Goal: Task Accomplishment & Management: Manage account settings

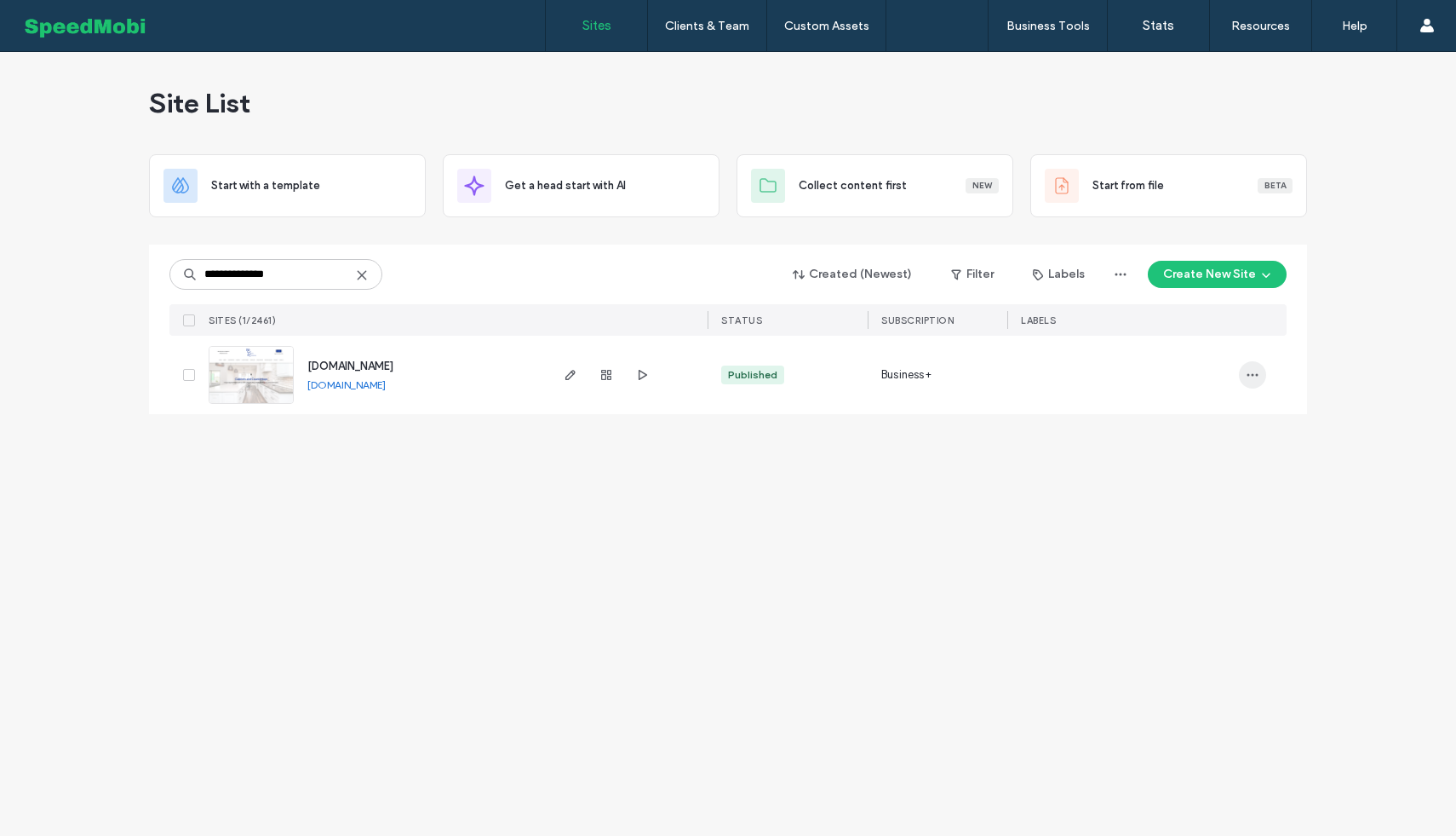
type input "**********"
click at [1260, 371] on span "button" at bounding box center [1252, 374] width 27 height 27
click at [1180, 575] on span "Site Dashboard" at bounding box center [1185, 581] width 79 height 17
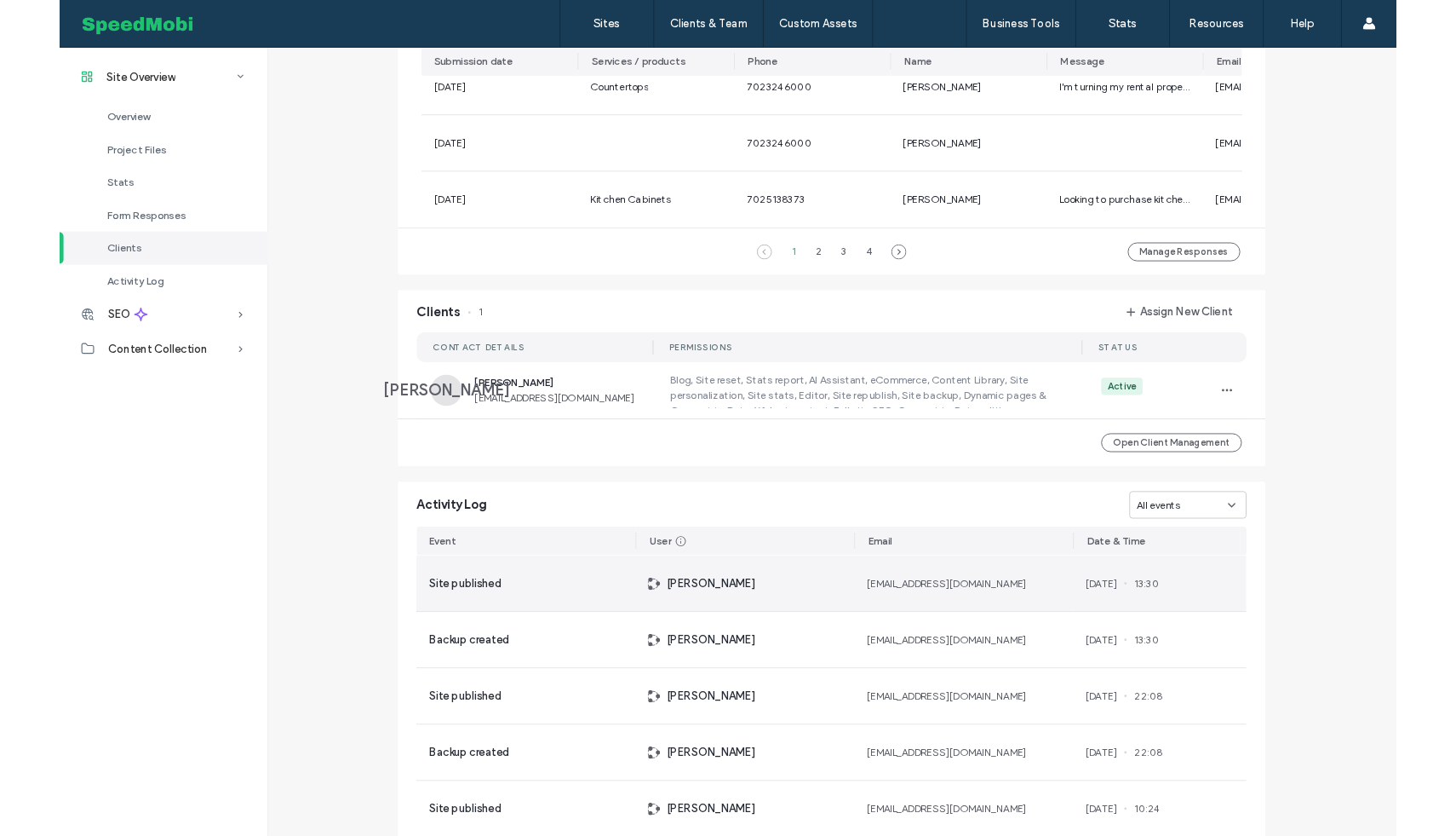
scroll to position [1299, 0]
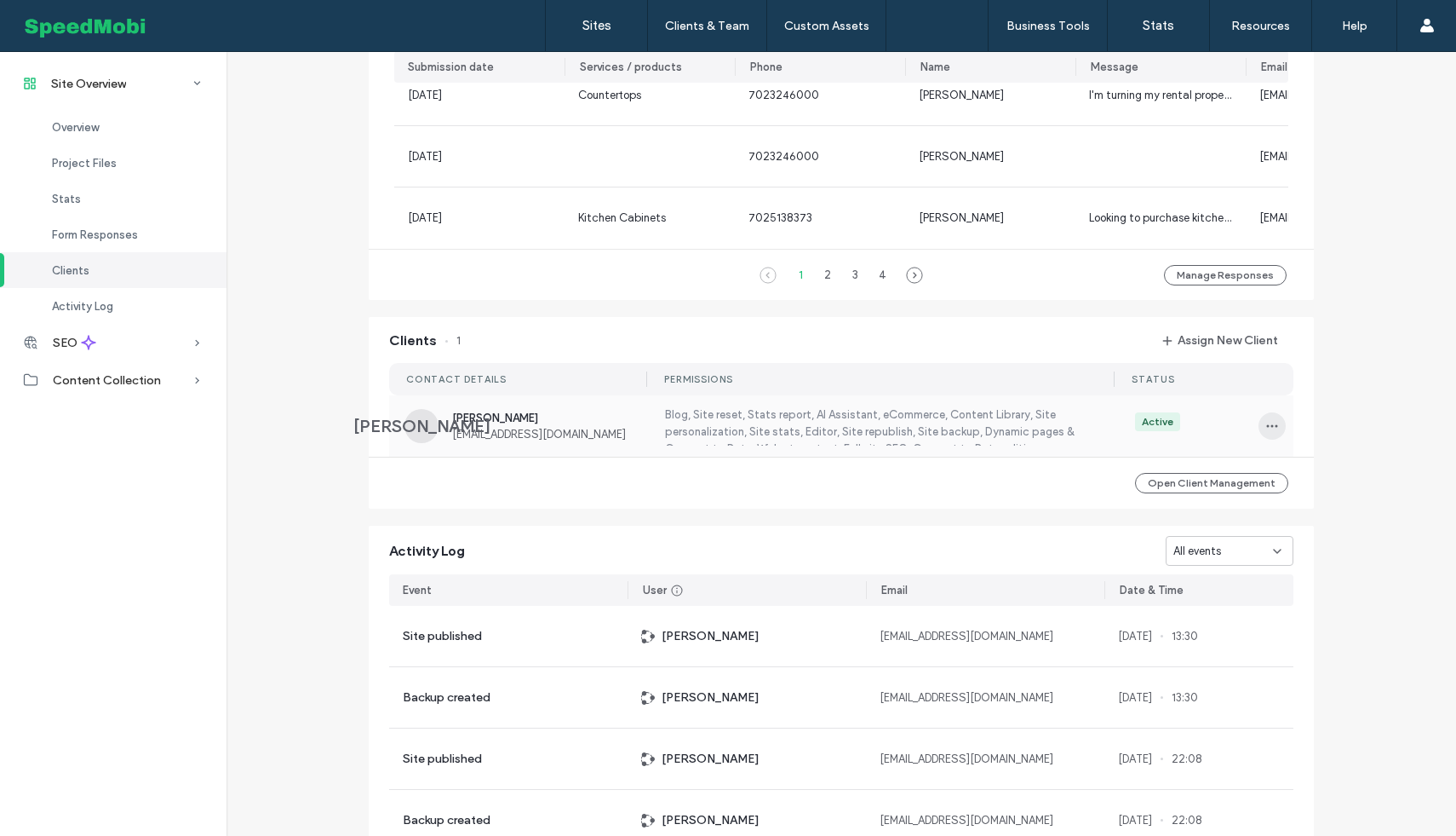
click at [1259, 433] on span "button" at bounding box center [1272, 425] width 27 height 27
click at [1309, 468] on span "Edit Permissions" at bounding box center [1328, 477] width 80 height 17
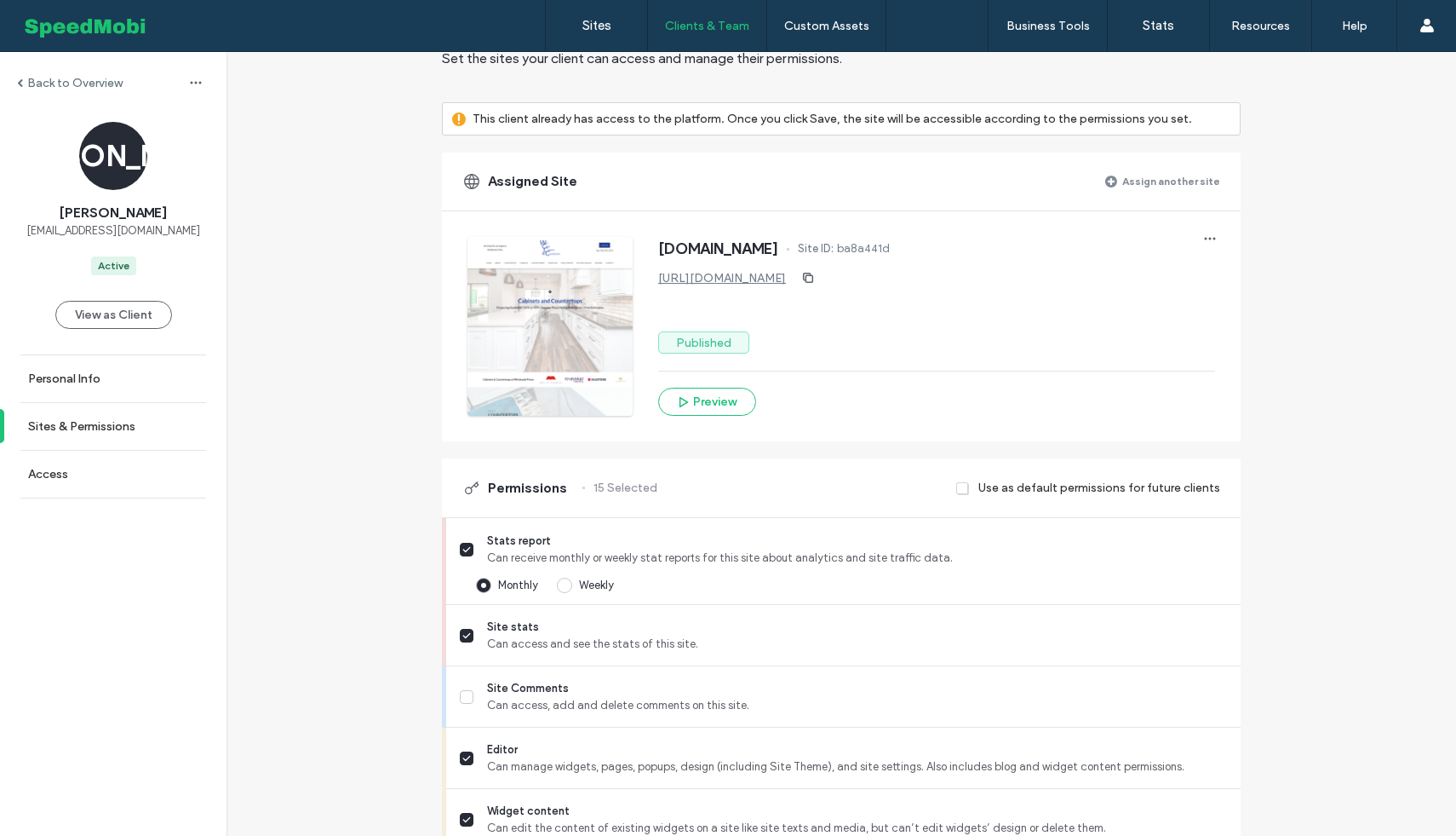
scroll to position [97, 0]
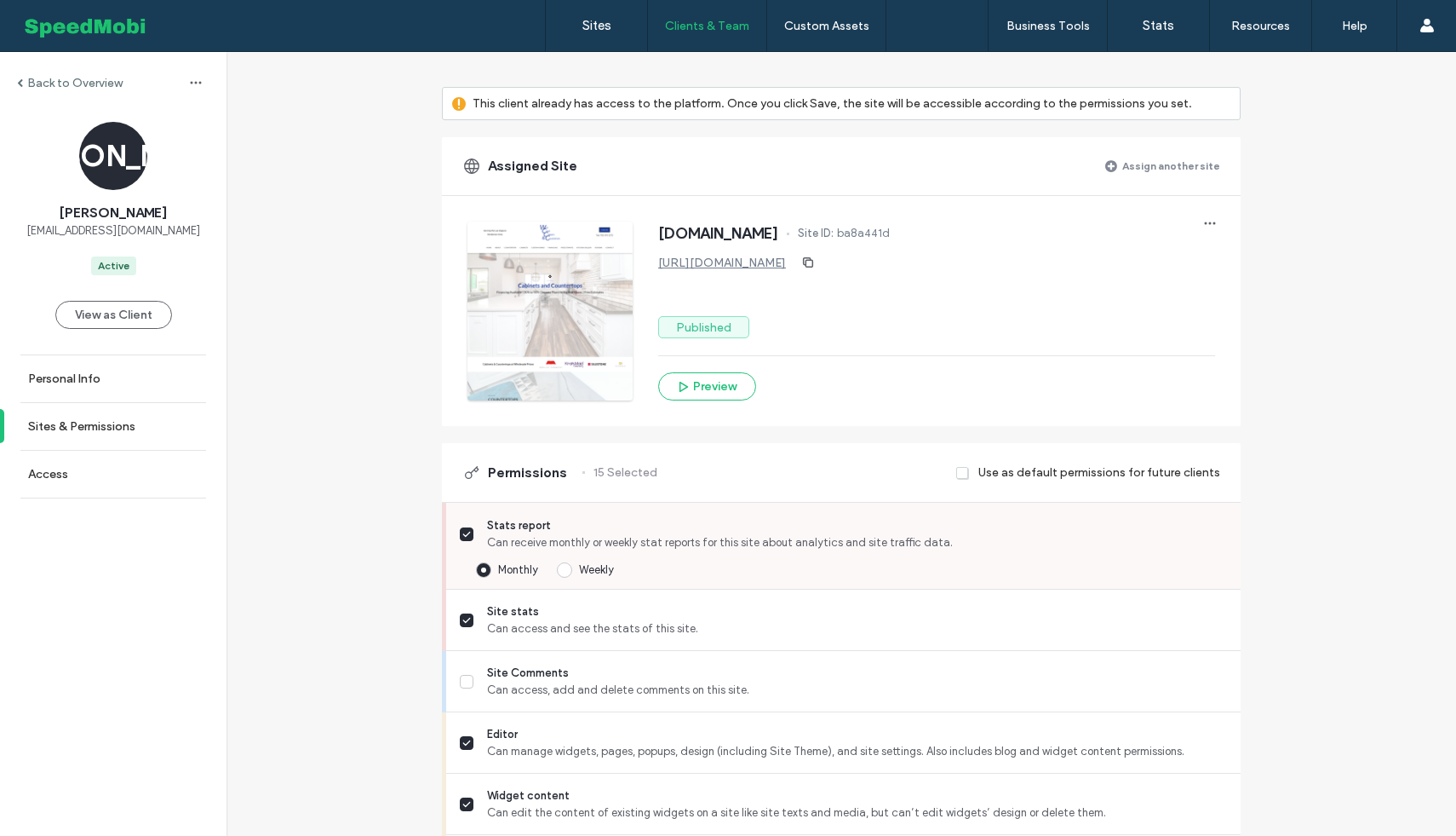
click at [557, 567] on span at bounding box center [565, 570] width 15 height 15
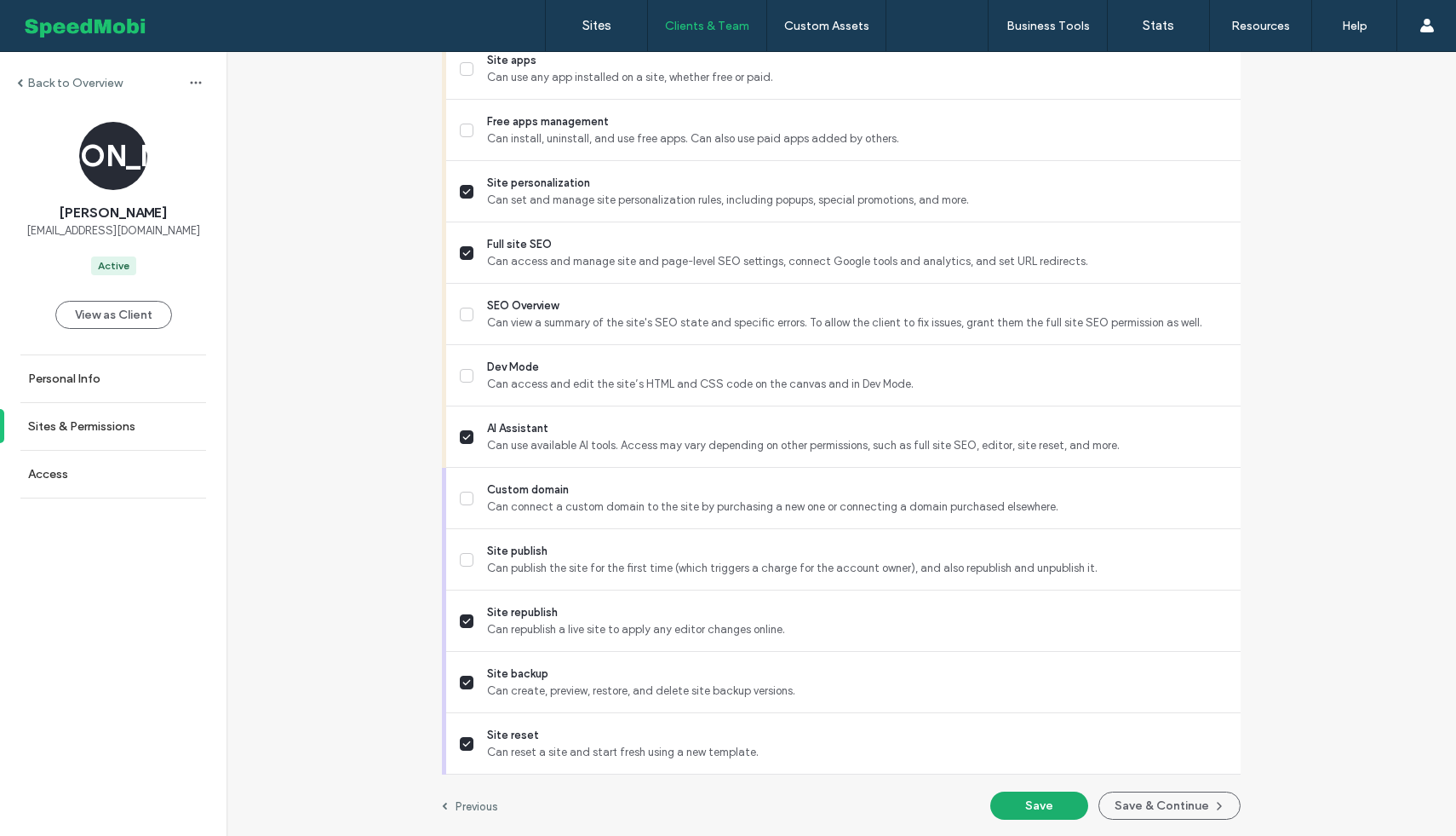
click at [1028, 799] on button "Save" at bounding box center [1039, 804] width 98 height 28
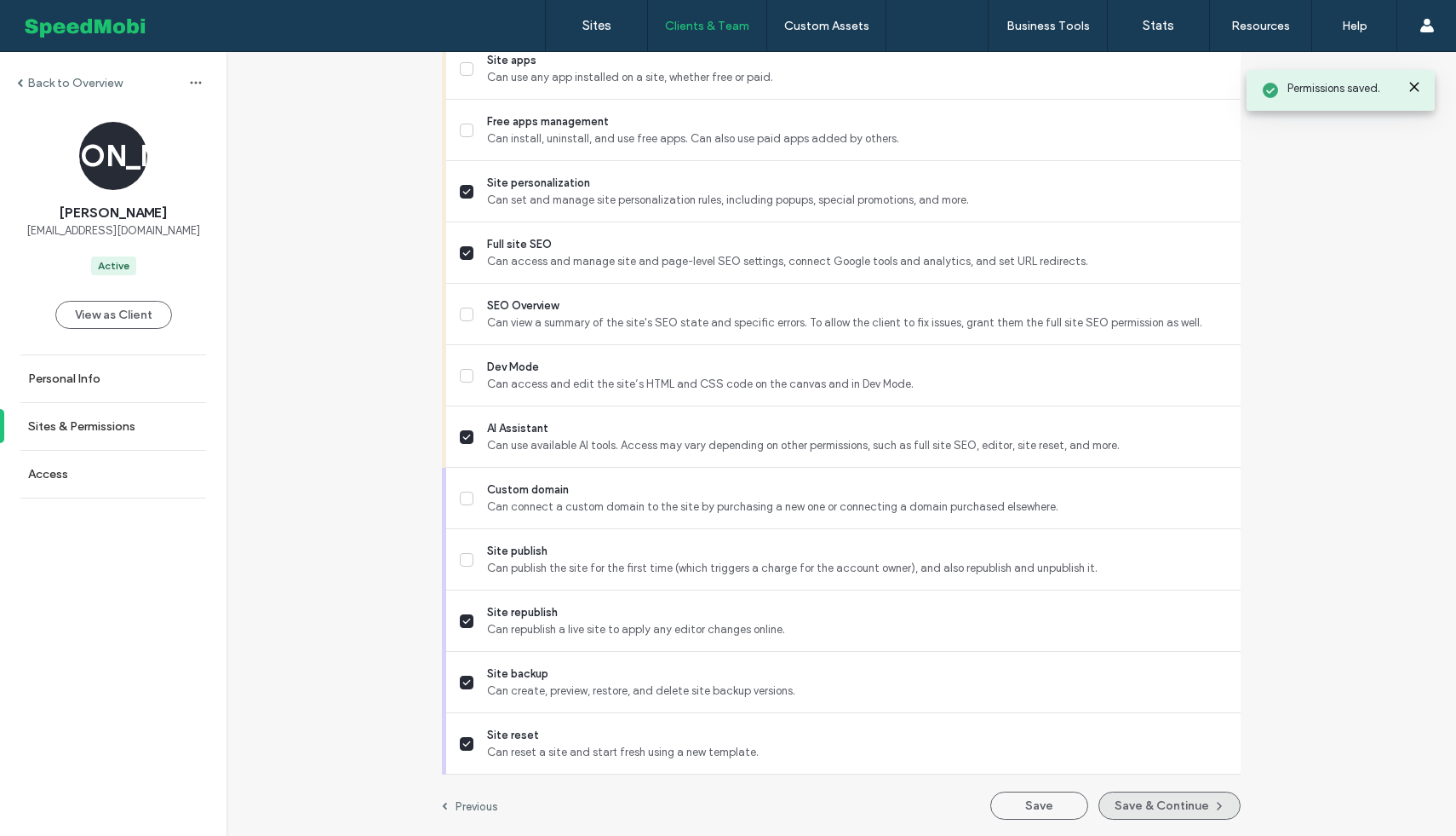
click at [1185, 800] on button "Save & Continue" at bounding box center [1169, 804] width 143 height 28
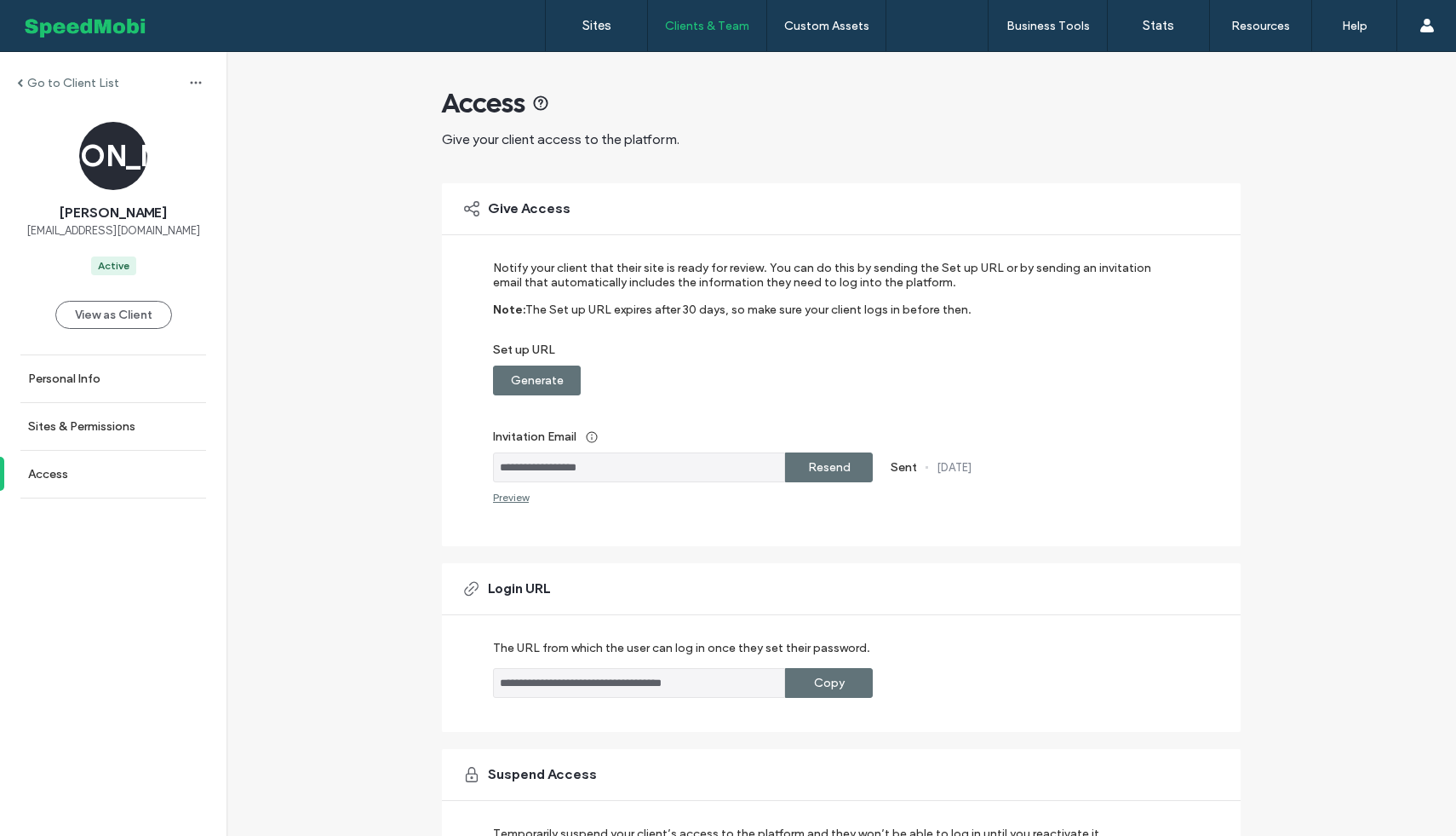
click at [795, 466] on div "Resend" at bounding box center [829, 466] width 88 height 30
click at [594, 34] on link "Sites" at bounding box center [596, 25] width 101 height 51
